Goal: Task Accomplishment & Management: Complete application form

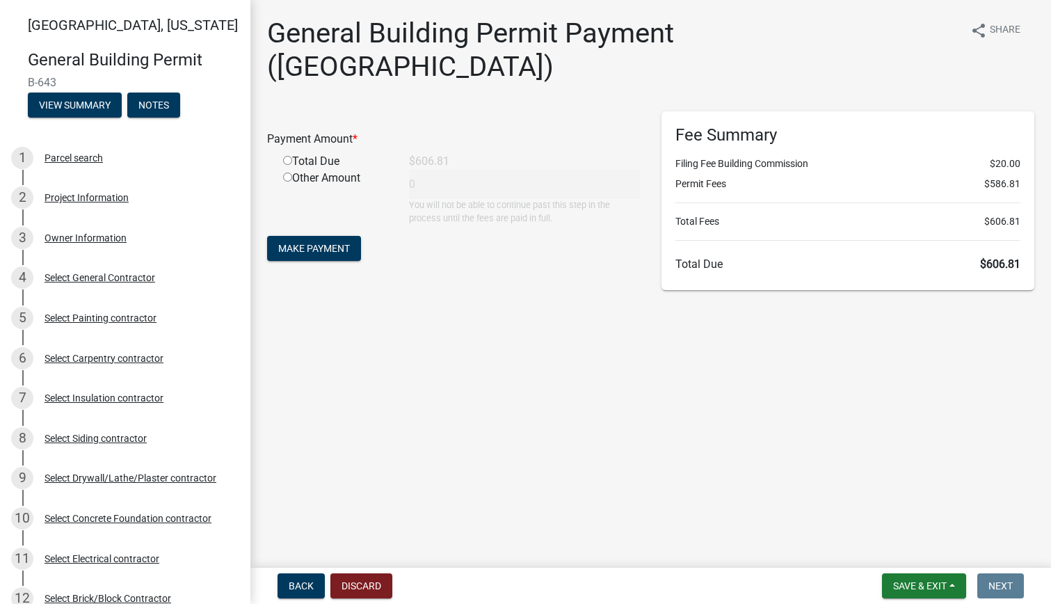
click at [288, 156] on input "radio" at bounding box center [287, 160] width 9 height 9
radio input "true"
type input "606.81"
click at [307, 243] on span "Make Payment" at bounding box center [314, 248] width 72 height 11
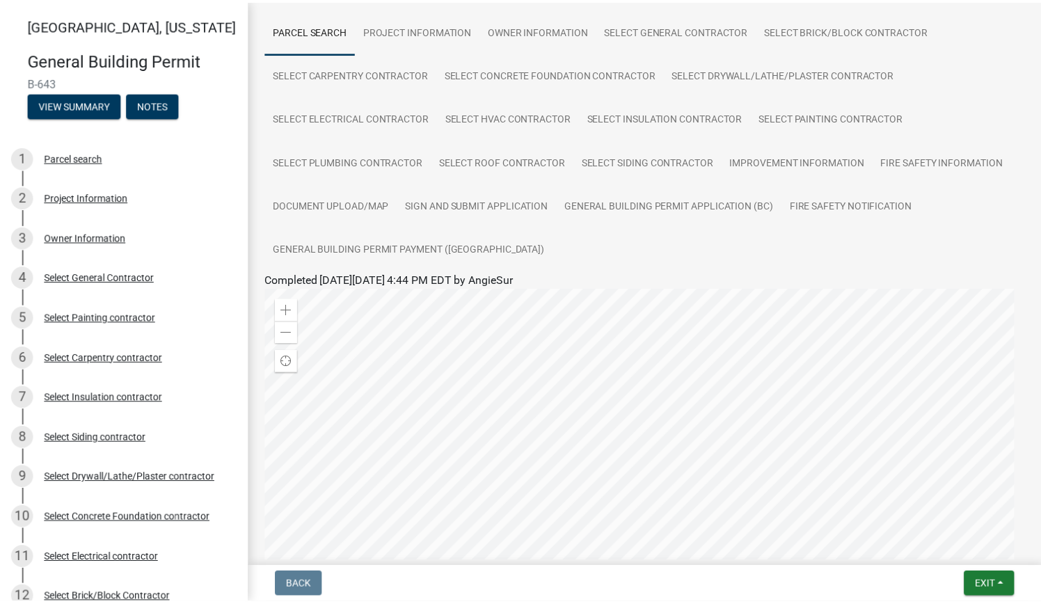
scroll to position [278, 0]
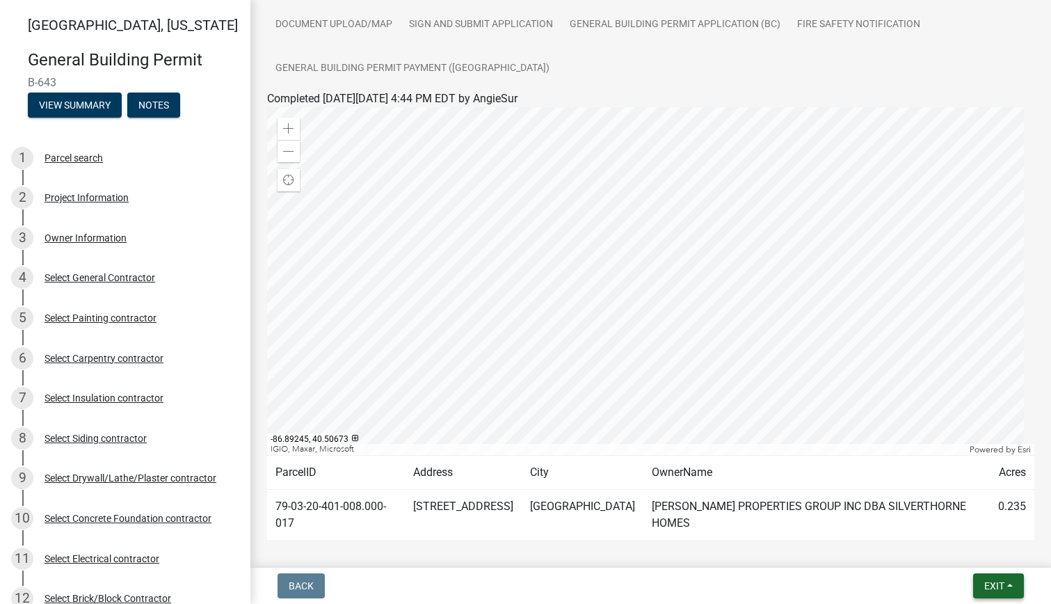
click at [984, 584] on span "Exit" at bounding box center [994, 585] width 20 height 11
click at [953, 544] on button "Save & Exit" at bounding box center [968, 549] width 111 height 33
